Goal: Transaction & Acquisition: Purchase product/service

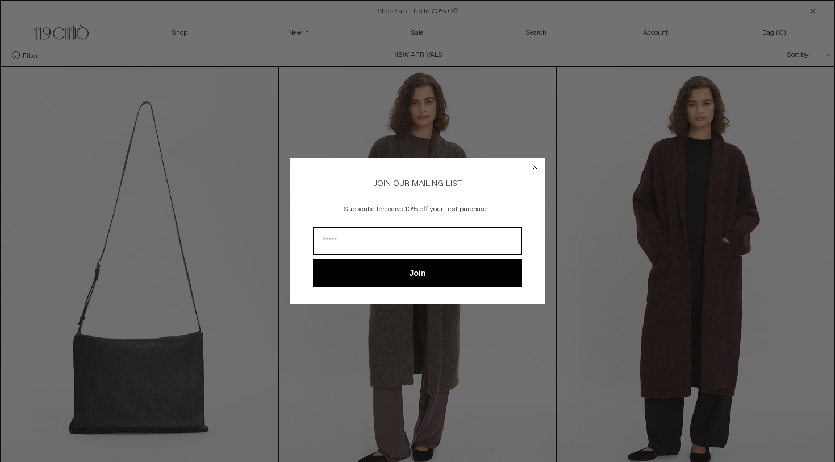
click at [210, 193] on div "Close dialog JOIN OUR MAILING LIST Subscribe to receive 10% off your first purc…" at bounding box center [417, 231] width 835 height 462
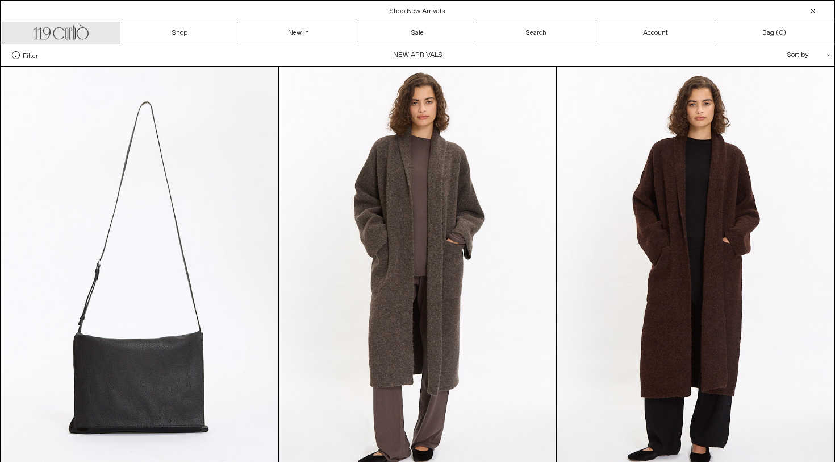
click at [77, 39] on icon ".cls-1, .cls-2 { fill: #231f20; stroke: #231f20; stroke-miterlimit: 10; stroke-…" at bounding box center [61, 31] width 56 height 16
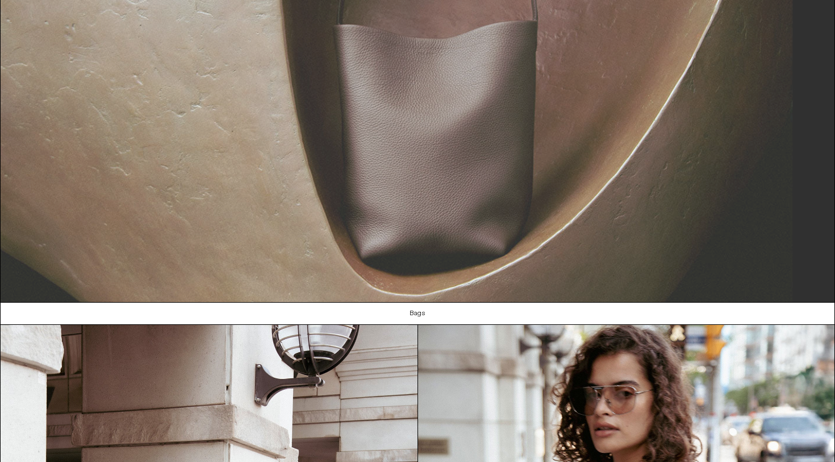
scroll to position [745, 0]
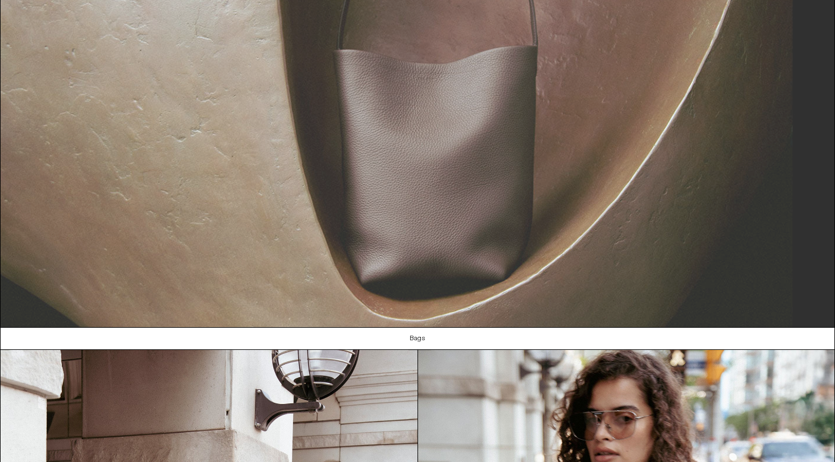
click at [394, 216] on img at bounding box center [418, 87] width 834 height 480
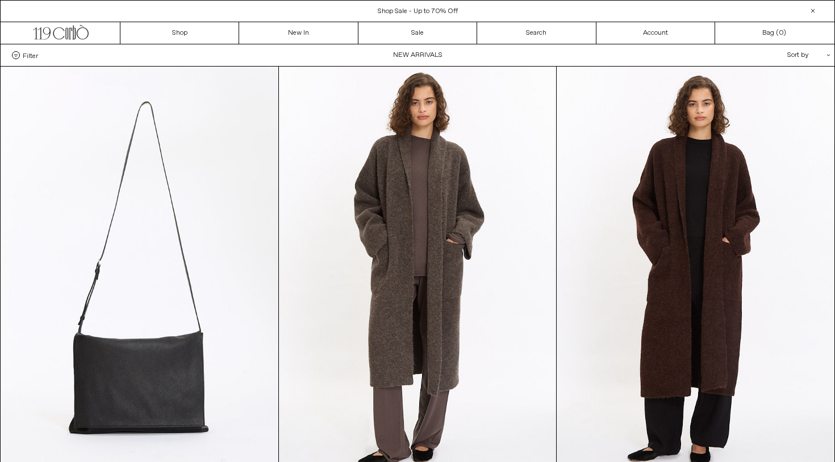
click at [430, 3] on div "Shop Sale - Up to 70% Off Free Shipping within Toronto and Québec Shop New Arri…" at bounding box center [417, 11] width 835 height 22
click at [433, 10] on span "Free Shipping within [GEOGRAPHIC_DATA] and [GEOGRAPHIC_DATA]" at bounding box center [418, 11] width 222 height 9
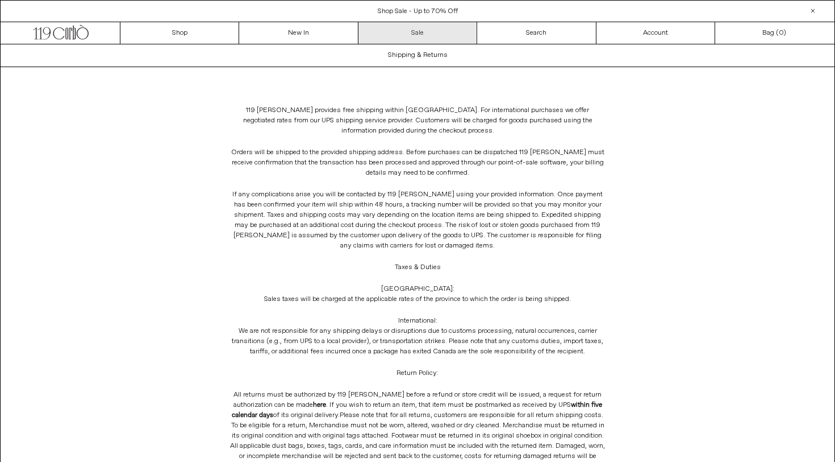
click at [419, 33] on link "Sale" at bounding box center [418, 33] width 119 height 22
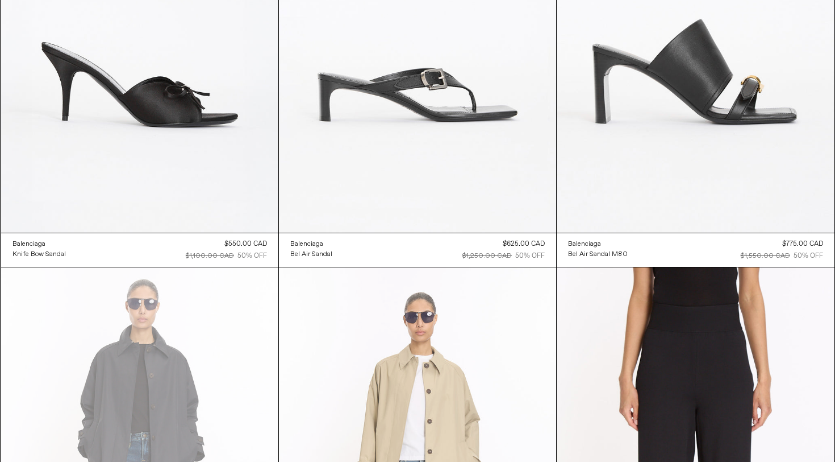
scroll to position [2870, 0]
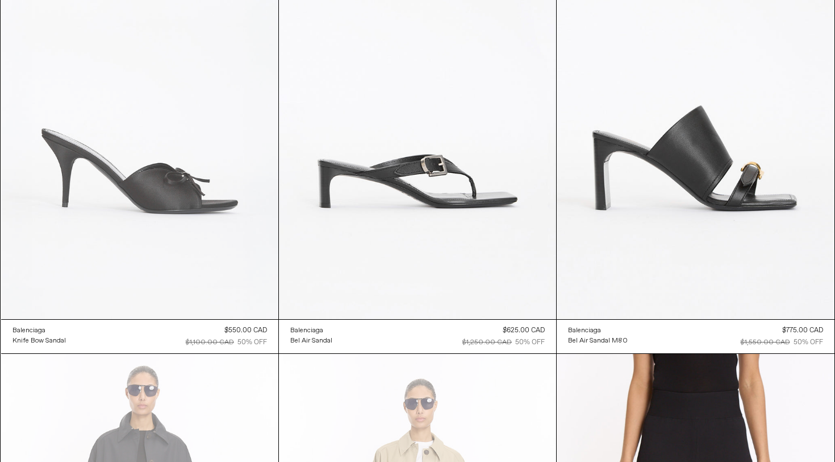
click at [261, 263] on at bounding box center [139, 110] width 277 height 416
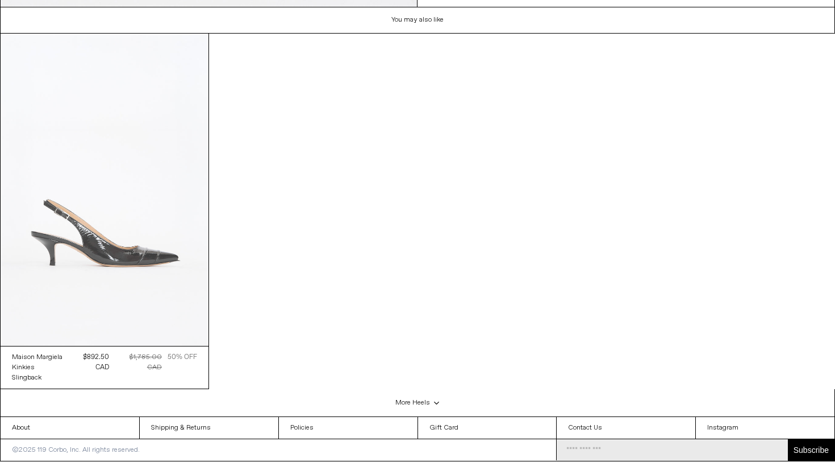
scroll to position [2665, 0]
click at [418, 225] on div "Maison Margiela Kinkies Slingback Regular price $1,785.00 CAD $892.50 CAD 50% O…" at bounding box center [418, 211] width 835 height 355
